Goal: Feedback & Contribution: Leave review/rating

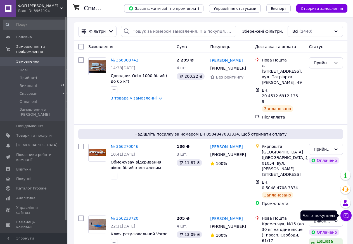
click at [349, 218] on icon at bounding box center [346, 215] width 5 height 5
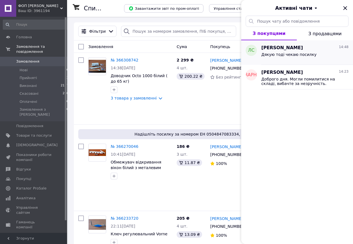
click at [293, 55] on span "Дякую тоді чекаю посилку" at bounding box center [289, 54] width 55 height 4
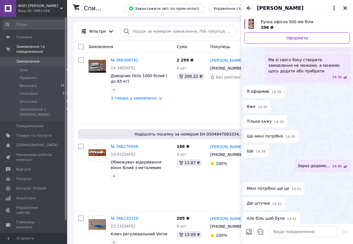
scroll to position [462, 0]
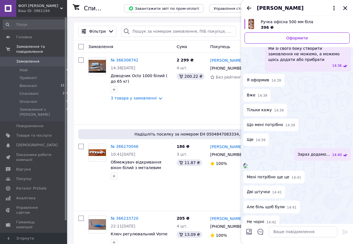
click at [344, 8] on icon "Закрити" at bounding box center [345, 8] width 7 height 7
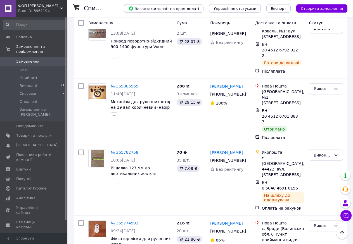
scroll to position [2967, 0]
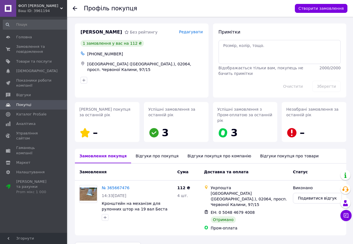
click at [76, 8] on icon at bounding box center [75, 8] width 4 height 4
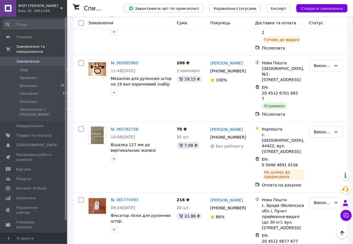
scroll to position [3045, 0]
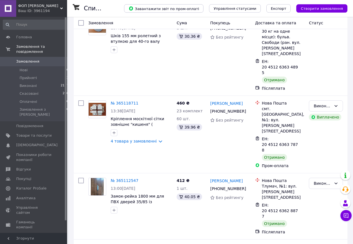
scroll to position [2999, 0]
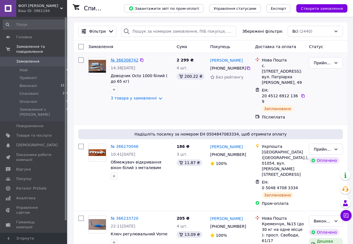
click at [124, 60] on link "№ 366308742" at bounding box center [125, 60] width 28 height 4
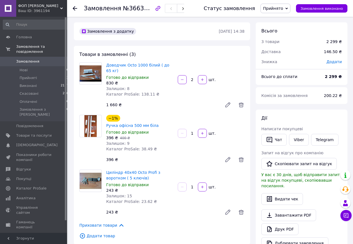
click at [75, 7] on use at bounding box center [75, 8] width 4 height 4
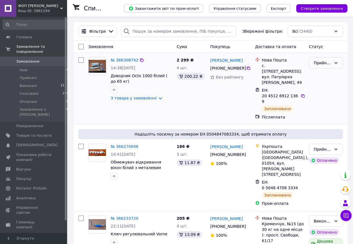
click at [336, 61] on icon at bounding box center [336, 63] width 4 height 4
click at [327, 74] on li "Виконано" at bounding box center [326, 75] width 34 height 10
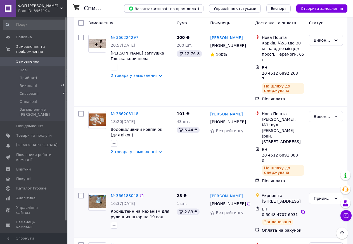
scroll to position [257, 0]
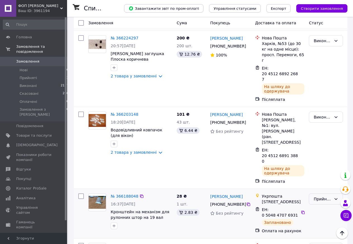
click at [334, 194] on div "Прийнято" at bounding box center [326, 199] width 34 height 11
click at [323, 152] on li "Виконано" at bounding box center [326, 150] width 34 height 10
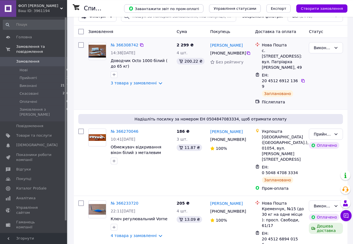
scroll to position [57, 0]
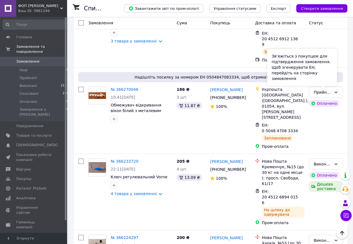
click at [335, 80] on div "Зв'яжіться з покупцем для підтвердження замовлення. Щоб згенерувати ЕН, перейді…" at bounding box center [303, 67] width 70 height 37
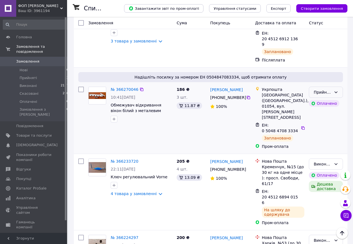
click at [336, 90] on icon at bounding box center [336, 92] width 4 height 4
click at [327, 94] on li "Виконано" at bounding box center [326, 93] width 34 height 10
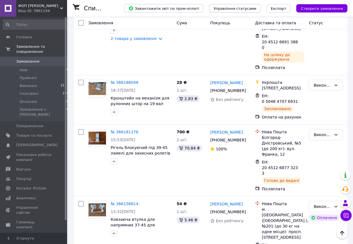
scroll to position [371, 0]
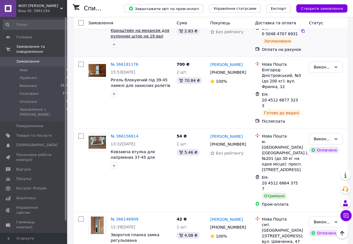
scroll to position [457, 0]
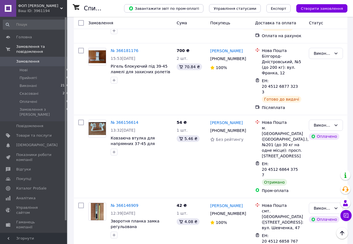
click at [346, 214] on icon at bounding box center [347, 216] width 6 height 6
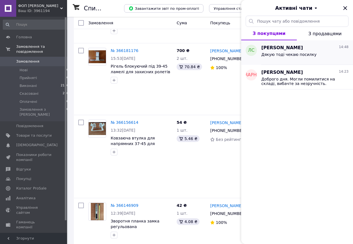
click at [286, 54] on span "Дякую тоді чекаю посилку" at bounding box center [289, 54] width 55 height 4
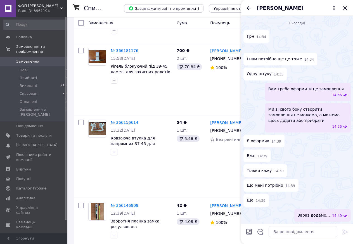
scroll to position [434, 0]
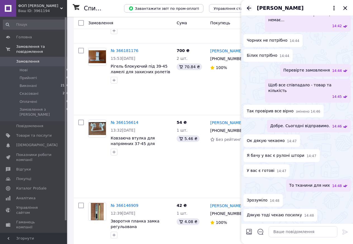
click at [249, 10] on icon "Назад" at bounding box center [249, 8] width 4 height 4
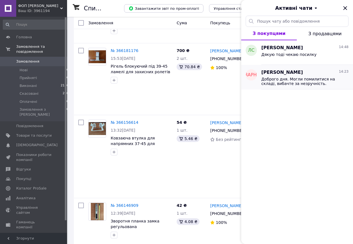
click at [294, 82] on span "Доброго дня. Могли помилитися на складі, вибачте за незручність. Пришліть рекві…" at bounding box center [301, 81] width 79 height 9
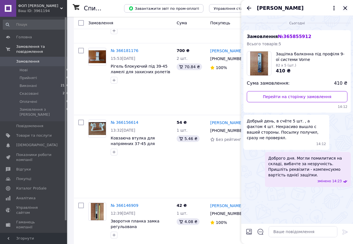
click at [345, 6] on icon "Закрити" at bounding box center [345, 8] width 7 height 7
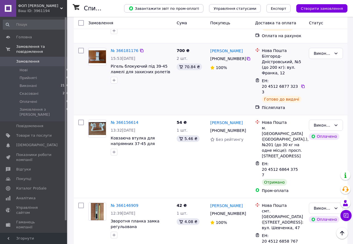
click at [205, 46] on div "700 ₴ 2 шт. 70.84 ₴" at bounding box center [192, 79] width 34 height 67
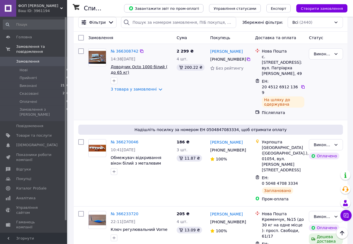
scroll to position [0, 0]
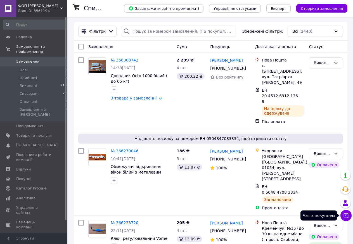
click at [349, 218] on icon at bounding box center [346, 215] width 5 height 5
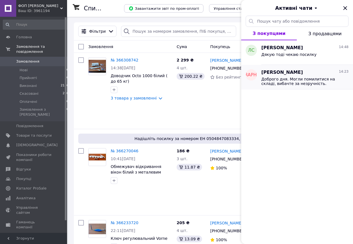
click at [299, 78] on span "Доброго дня. Могли помилитися на складі, вибачте за незручність. Пришліть рекві…" at bounding box center [301, 81] width 79 height 9
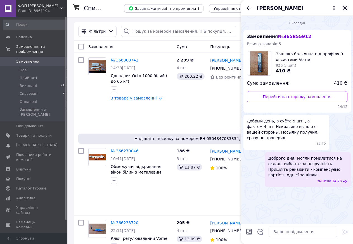
click at [347, 9] on icon "Закрити" at bounding box center [346, 8] width 4 height 4
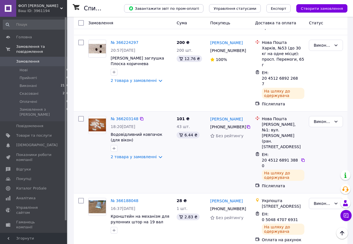
scroll to position [400, 0]
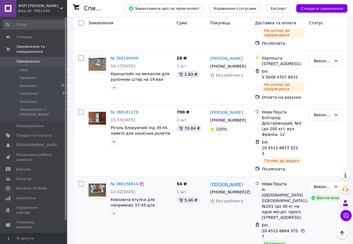
click at [225, 182] on link "[PERSON_NAME]" at bounding box center [226, 185] width 32 height 6
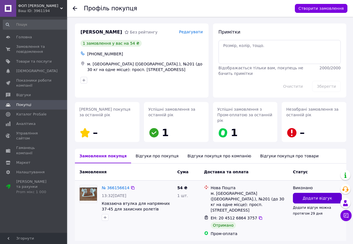
click at [317, 193] on button "Додати відгук" at bounding box center [317, 198] width 49 height 11
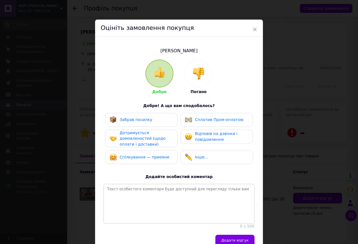
click at [139, 127] on div "Забрав посилку Сплатив Пром-оплатою Дотримується домовленостей (щодо оплати і д…" at bounding box center [179, 140] width 151 height 54
click at [142, 121] on span "Забрав посилку" at bounding box center [136, 120] width 33 height 4
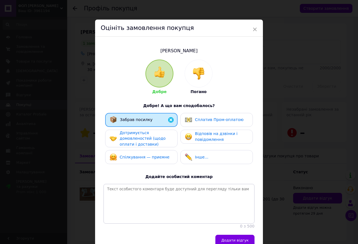
click at [139, 140] on span "Дотримується домовленостей (щодо оплати і доставки)" at bounding box center [143, 139] width 46 height 16
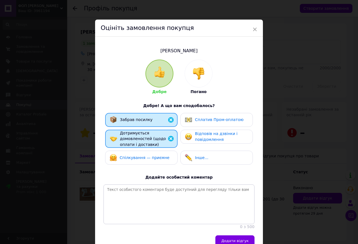
click at [139, 153] on div "Спілкування — приємне" at bounding box center [141, 158] width 72 height 14
click at [215, 120] on span "Сплатив Пром-оплатою" at bounding box center [219, 120] width 49 height 4
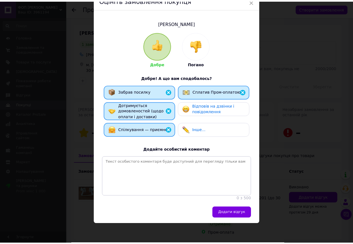
scroll to position [40, 0]
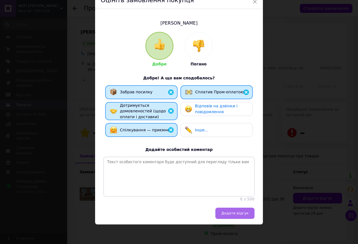
click at [234, 210] on button "Додати відгук" at bounding box center [234, 213] width 39 height 11
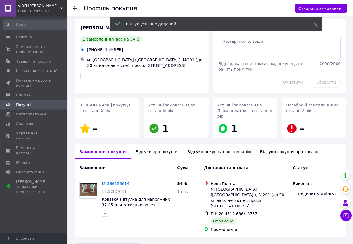
scroll to position [5, 0]
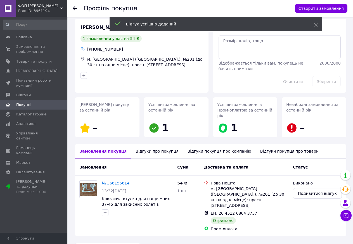
click at [74, 9] on use at bounding box center [75, 8] width 4 height 4
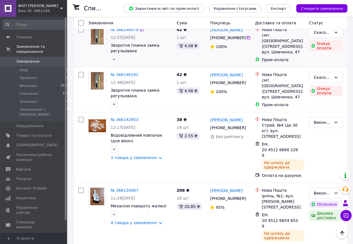
scroll to position [885, 0]
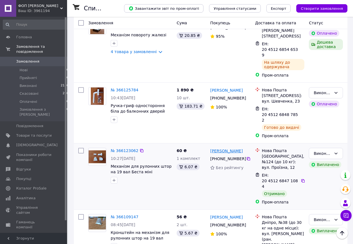
click at [229, 148] on link "[PERSON_NAME]" at bounding box center [226, 151] width 32 height 6
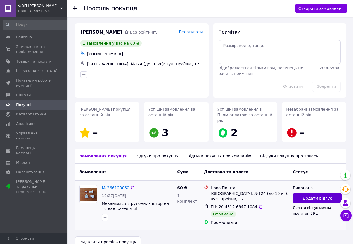
click at [311, 196] on span "Додати відгук" at bounding box center [317, 199] width 29 height 6
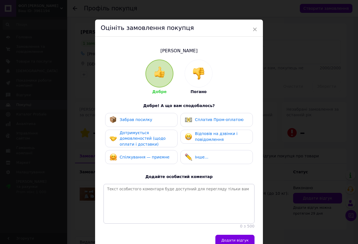
click at [154, 124] on div "Забрав посилку" at bounding box center [141, 120] width 72 height 14
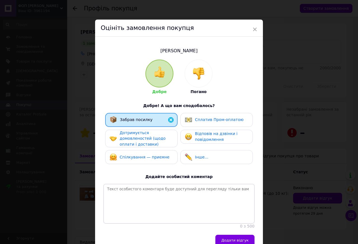
click at [144, 142] on span "Дотримується домовленостей (щодо оплати і доставки)" at bounding box center [143, 139] width 46 height 16
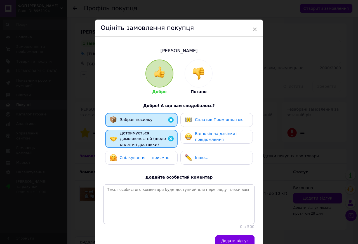
click at [144, 158] on span "Спілкування — приємне" at bounding box center [145, 158] width 50 height 4
click at [210, 119] on span "Сплатив Пром-оплатою" at bounding box center [219, 120] width 49 height 4
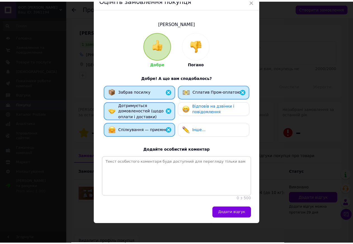
scroll to position [40, 0]
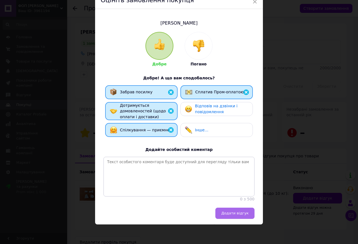
click at [231, 215] on span "Додати відгук" at bounding box center [234, 213] width 27 height 4
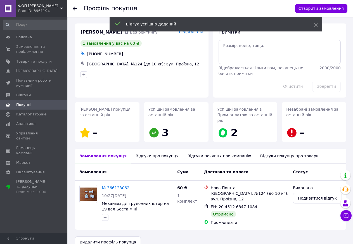
scroll to position [0, 0]
click at [72, 8] on div "Профіль покупця Створити замовлення" at bounding box center [210, 8] width 286 height 17
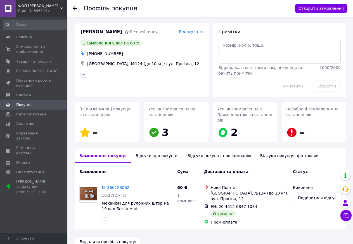
click at [77, 8] on use at bounding box center [75, 8] width 4 height 4
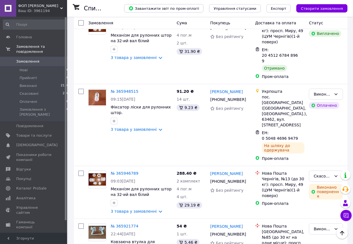
scroll to position [2053, 0]
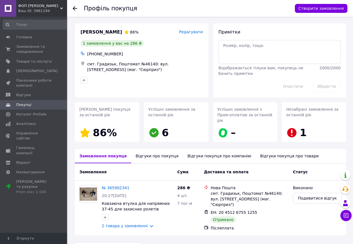
click at [74, 7] on icon at bounding box center [75, 8] width 4 height 4
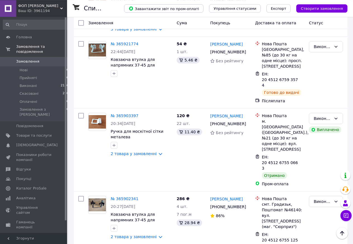
scroll to position [2261, 0]
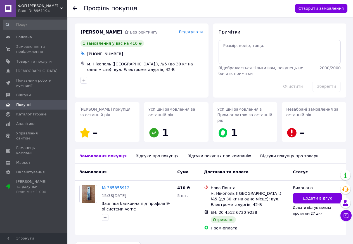
click at [75, 7] on icon at bounding box center [75, 8] width 4 height 4
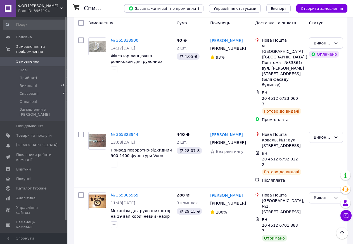
scroll to position [2874, 0]
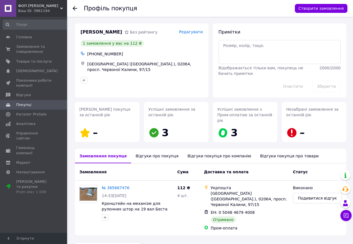
click at [75, 10] on icon at bounding box center [75, 8] width 4 height 4
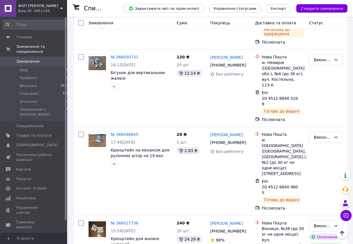
scroll to position [1313, 0]
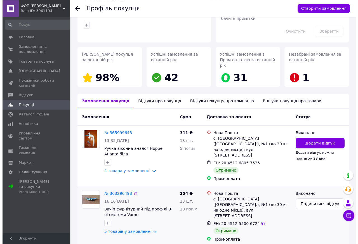
scroll to position [57, 0]
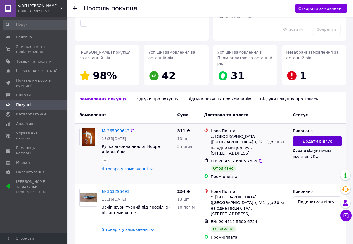
click at [322, 139] on span "Додати відгук" at bounding box center [317, 142] width 29 height 6
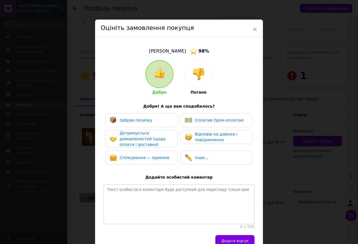
click at [159, 119] on div "Забрав посилку" at bounding box center [142, 120] width 64 height 7
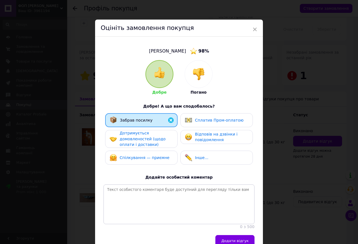
click at [149, 138] on span "Дотримується домовленостей (щодо оплати і доставки)" at bounding box center [143, 139] width 46 height 16
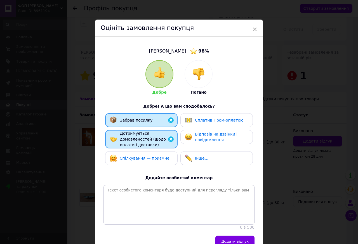
click at [146, 157] on span "Спілкування — приємне" at bounding box center [145, 158] width 50 height 4
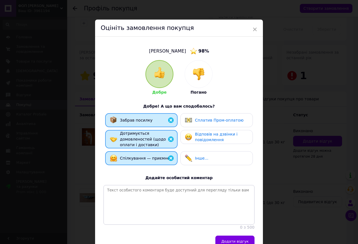
click at [218, 119] on span "Сплатив Пром-оплатою" at bounding box center [219, 120] width 49 height 4
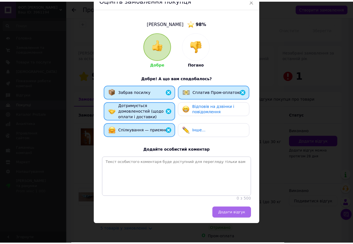
scroll to position [41, 0]
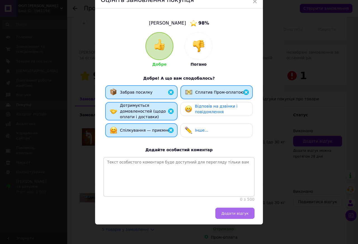
click at [233, 215] on span "Додати відгук" at bounding box center [234, 214] width 27 height 4
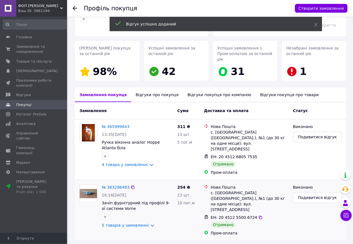
scroll to position [62, 0]
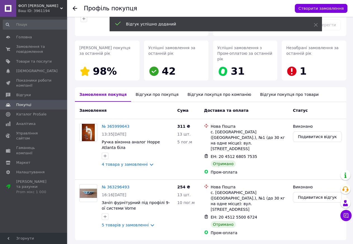
click at [74, 9] on icon at bounding box center [75, 8] width 4 height 4
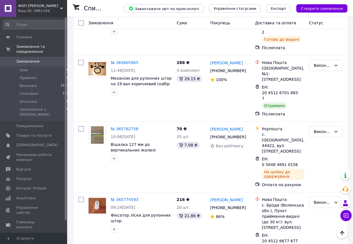
scroll to position [3036, 0]
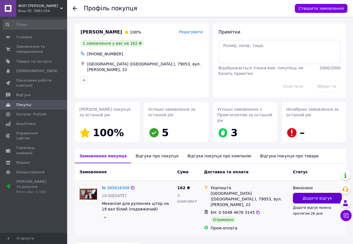
click at [318, 196] on span "Додати відгук" at bounding box center [317, 199] width 29 height 6
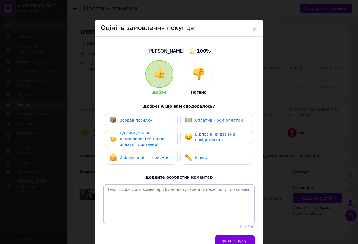
click at [146, 123] on div "Забрав посилку" at bounding box center [131, 120] width 43 height 7
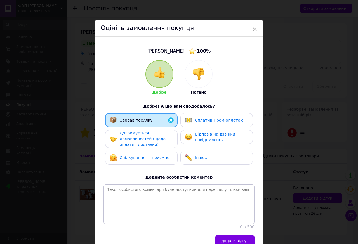
click at [139, 139] on span "Дотримується домовленостей (щодо оплати і доставки)" at bounding box center [143, 139] width 46 height 16
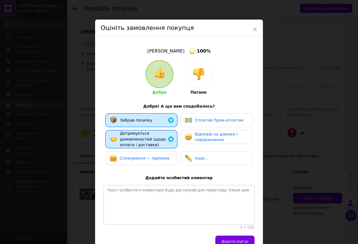
click at [140, 157] on span "Спілкування — приємне" at bounding box center [145, 158] width 50 height 4
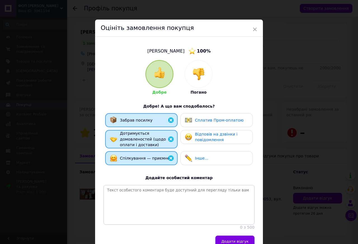
click at [227, 116] on div "Сплатив Пром-оплатою" at bounding box center [216, 120] width 72 height 14
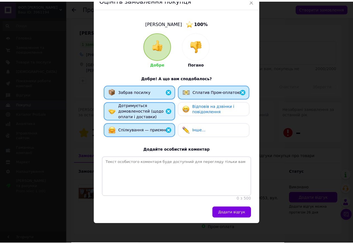
scroll to position [41, 0]
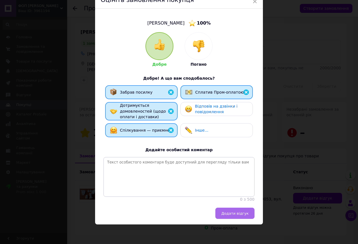
click at [235, 215] on span "Додати відгук" at bounding box center [234, 214] width 27 height 4
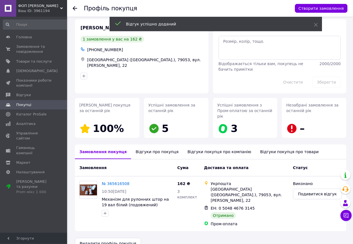
scroll to position [5, 0]
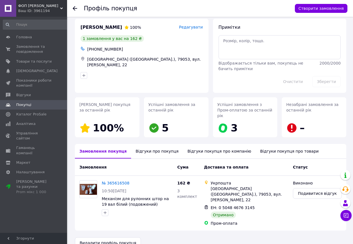
click at [76, 9] on icon at bounding box center [75, 8] width 4 height 4
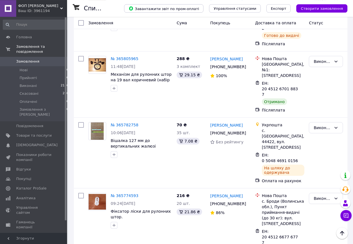
scroll to position [3036, 0]
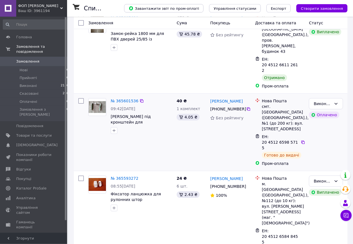
scroll to position [57, 0]
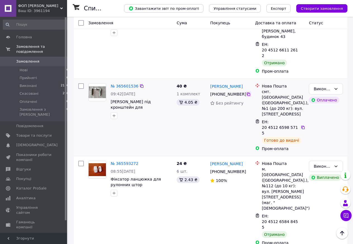
click at [247, 93] on icon at bounding box center [248, 94] width 3 height 3
